Goal: Navigation & Orientation: Find specific page/section

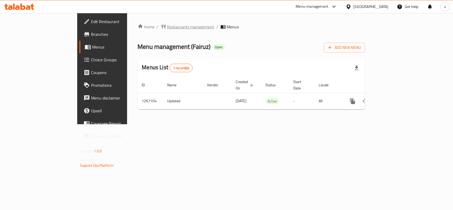
click at [167, 28] on span "Restaurants management" at bounding box center [190, 27] width 47 height 6
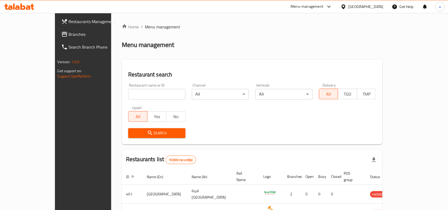
click at [57, 28] on link "Branches" at bounding box center [93, 34] width 73 height 13
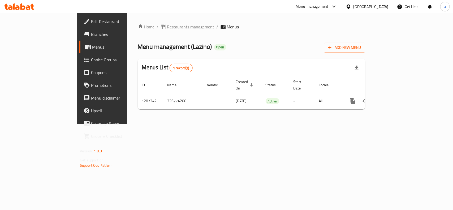
click at [167, 27] on span "Restaurants management" at bounding box center [190, 27] width 47 height 6
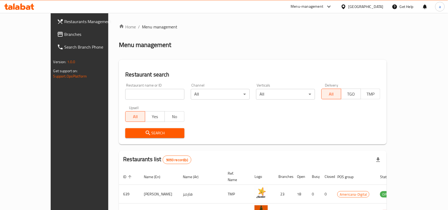
drag, startPoint x: 46, startPoint y: 30, endPoint x: 36, endPoint y: 37, distance: 12.3
click at [53, 30] on link "Branches" at bounding box center [89, 34] width 73 height 13
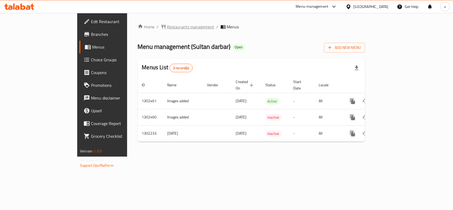
click at [167, 24] on span "Restaurants management" at bounding box center [190, 27] width 47 height 6
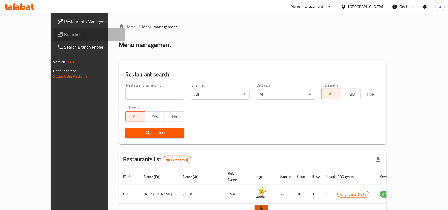
click at [65, 35] on span "Branches" at bounding box center [93, 34] width 57 height 6
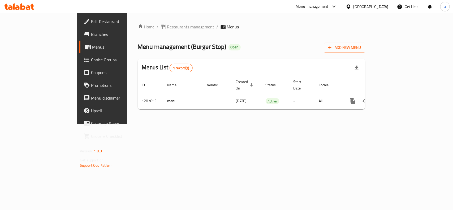
click at [167, 27] on span "Restaurants management" at bounding box center [190, 27] width 47 height 6
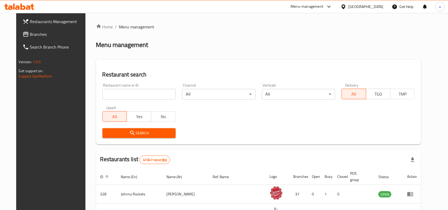
click at [45, 36] on span "Branches" at bounding box center [58, 34] width 57 height 6
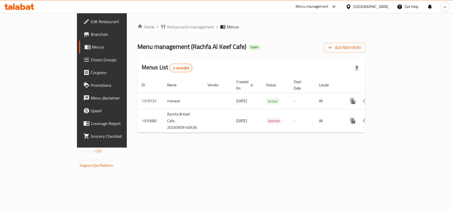
click at [138, 31] on div "Home / Restaurants management / Menus Menu management ( Rachfa Al Keef Cafe ) O…" at bounding box center [252, 80] width 228 height 113
click at [167, 25] on span "Restaurants management" at bounding box center [190, 27] width 47 height 6
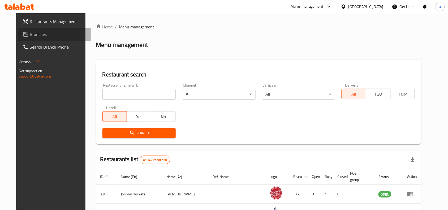
click at [29, 39] on link "Branches" at bounding box center [54, 34] width 73 height 13
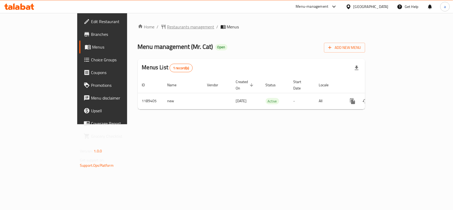
click at [167, 29] on span "Restaurants management" at bounding box center [190, 27] width 47 height 6
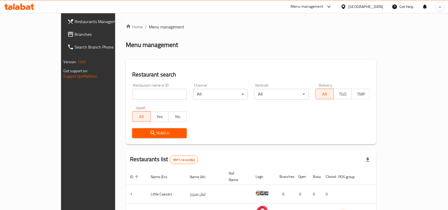
click at [75, 35] on span "Branches" at bounding box center [103, 34] width 57 height 6
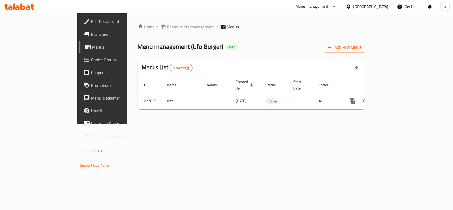
click at [167, 27] on span "Restaurants management" at bounding box center [190, 27] width 47 height 6
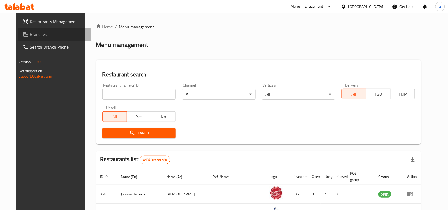
click at [35, 33] on span "Branches" at bounding box center [58, 34] width 57 height 6
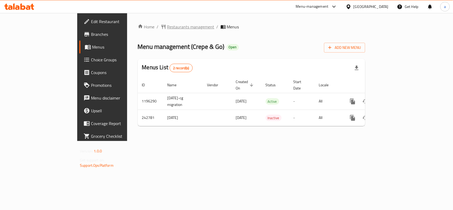
click at [167, 28] on span "Restaurants management" at bounding box center [190, 27] width 47 height 6
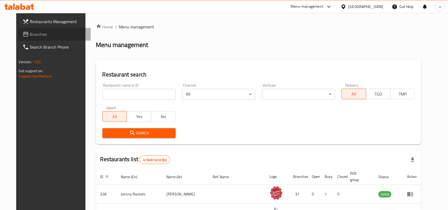
click at [34, 36] on span "Branches" at bounding box center [58, 34] width 57 height 6
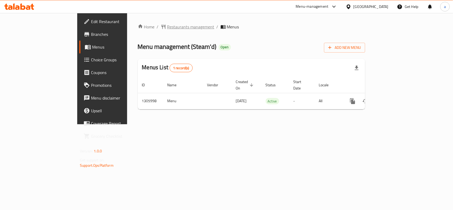
click at [167, 30] on span "Restaurants management" at bounding box center [190, 27] width 47 height 6
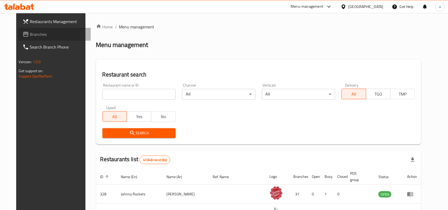
click at [36, 29] on link "Branches" at bounding box center [54, 34] width 73 height 13
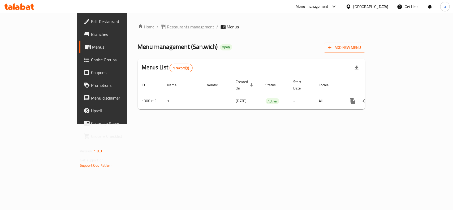
click at [167, 25] on span "Restaurants management" at bounding box center [190, 27] width 47 height 6
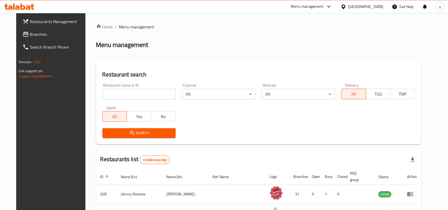
click at [30, 37] on span "Branches" at bounding box center [58, 34] width 57 height 6
